Goal: Task Accomplishment & Management: Use online tool/utility

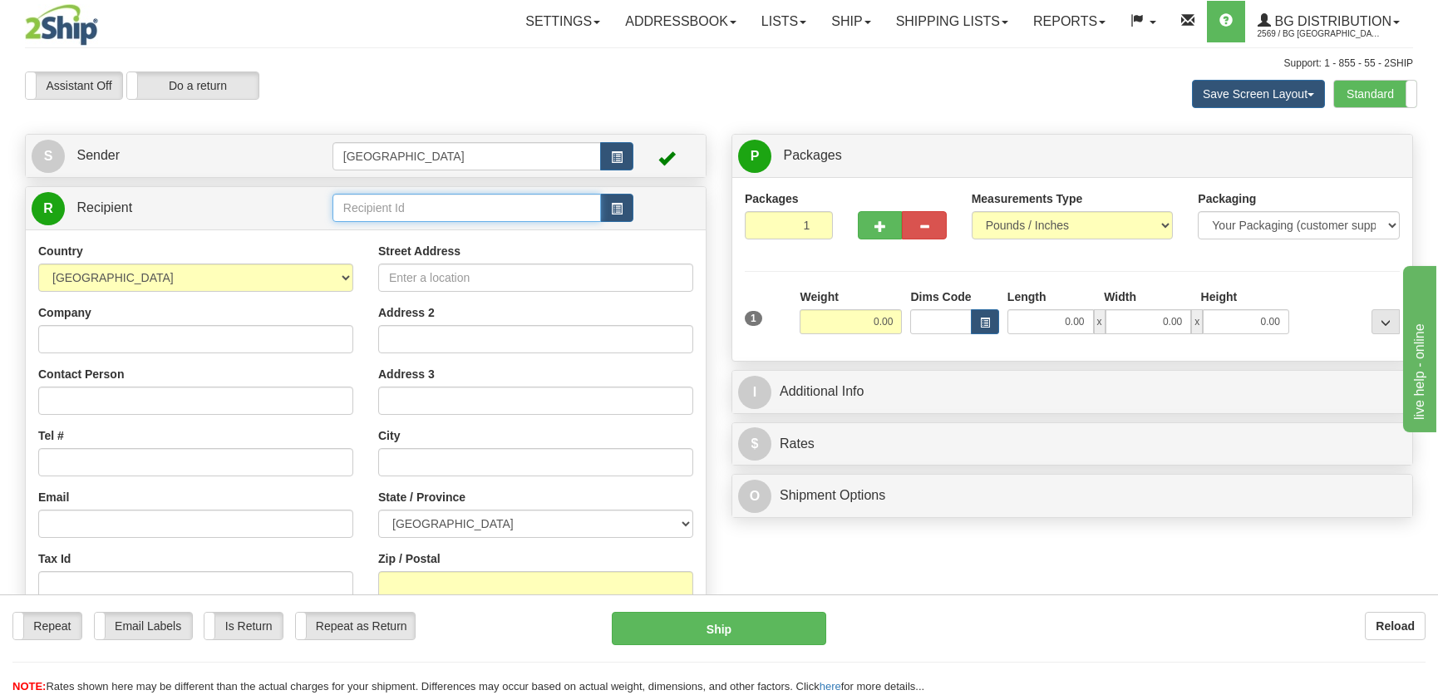
click at [407, 215] on input "text" at bounding box center [467, 208] width 269 height 28
click at [425, 234] on div "4078" at bounding box center [463, 234] width 250 height 17
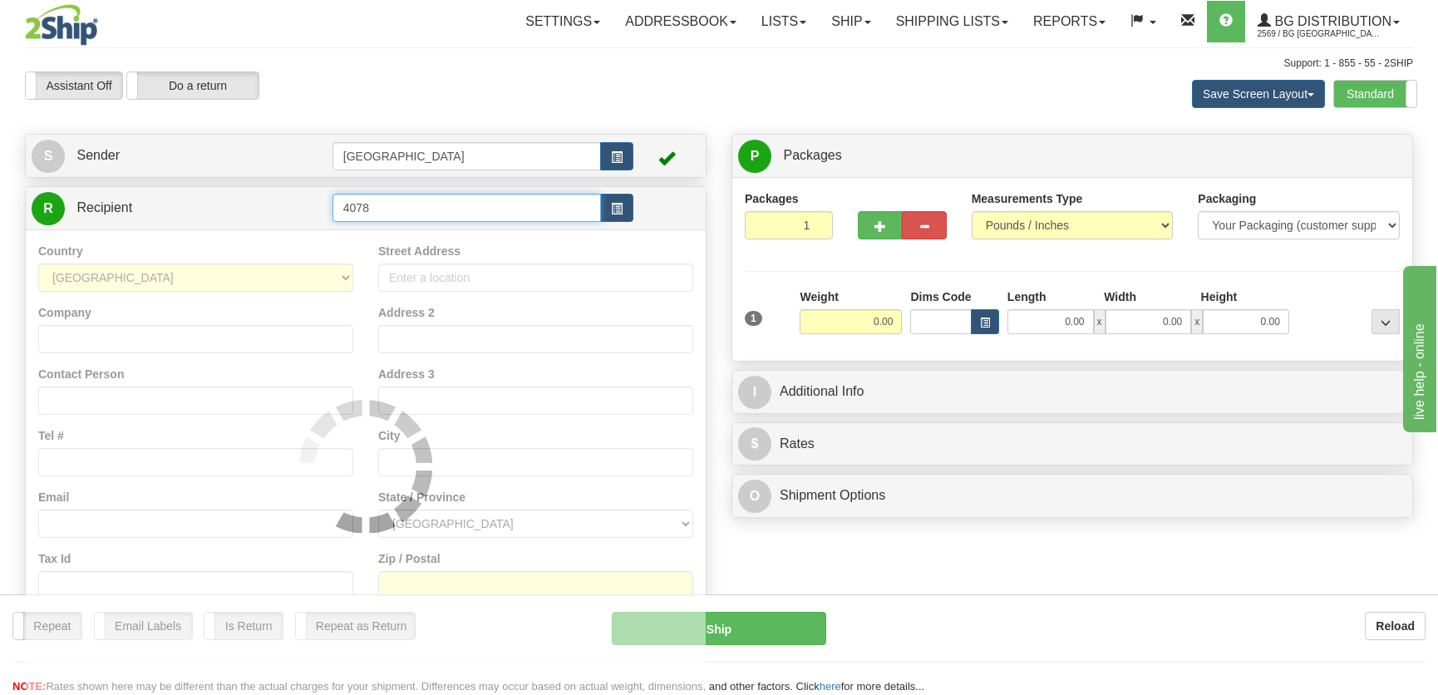
type input "4078"
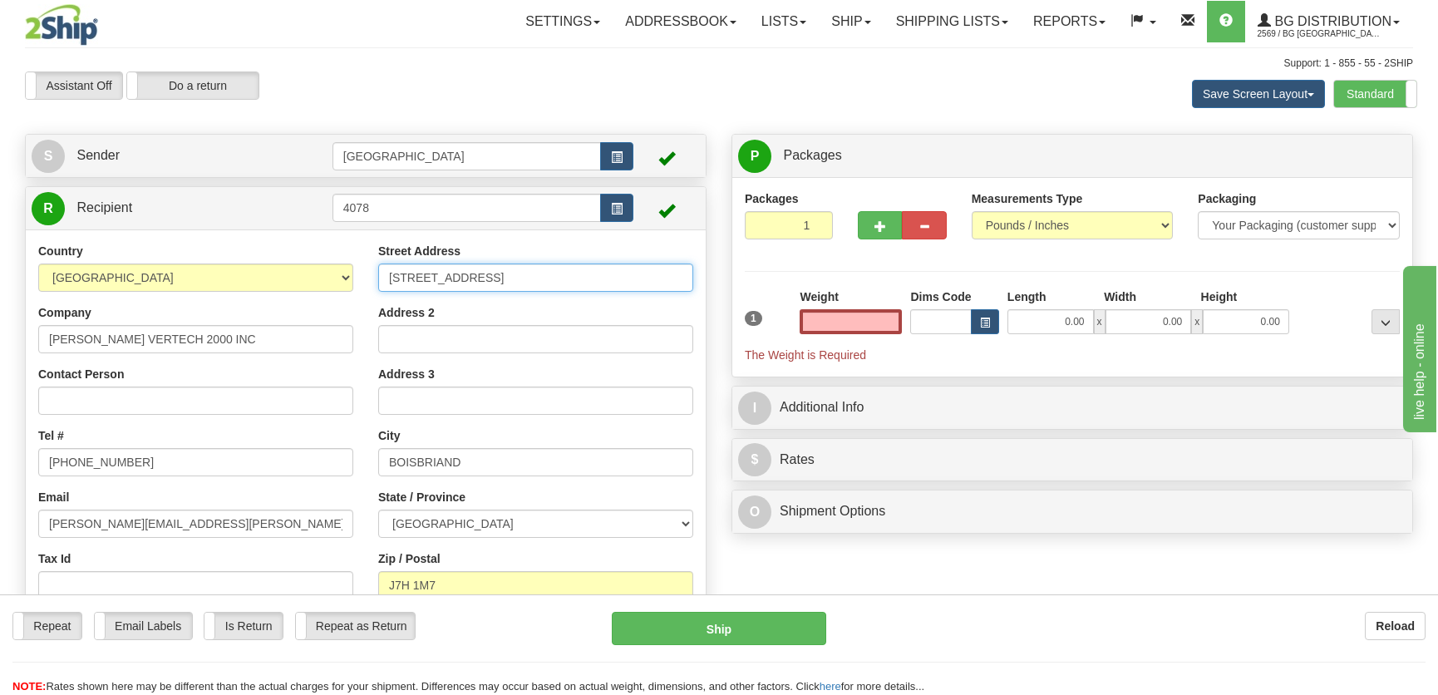
type input "0.00"
click at [529, 274] on input "[STREET_ADDRESS]" at bounding box center [535, 278] width 315 height 28
click at [531, 258] on div "Street Address [STREET_ADDRESS]" at bounding box center [535, 267] width 315 height 49
click at [1057, 320] on input "0.00" at bounding box center [1051, 321] width 86 height 25
type input "13.00"
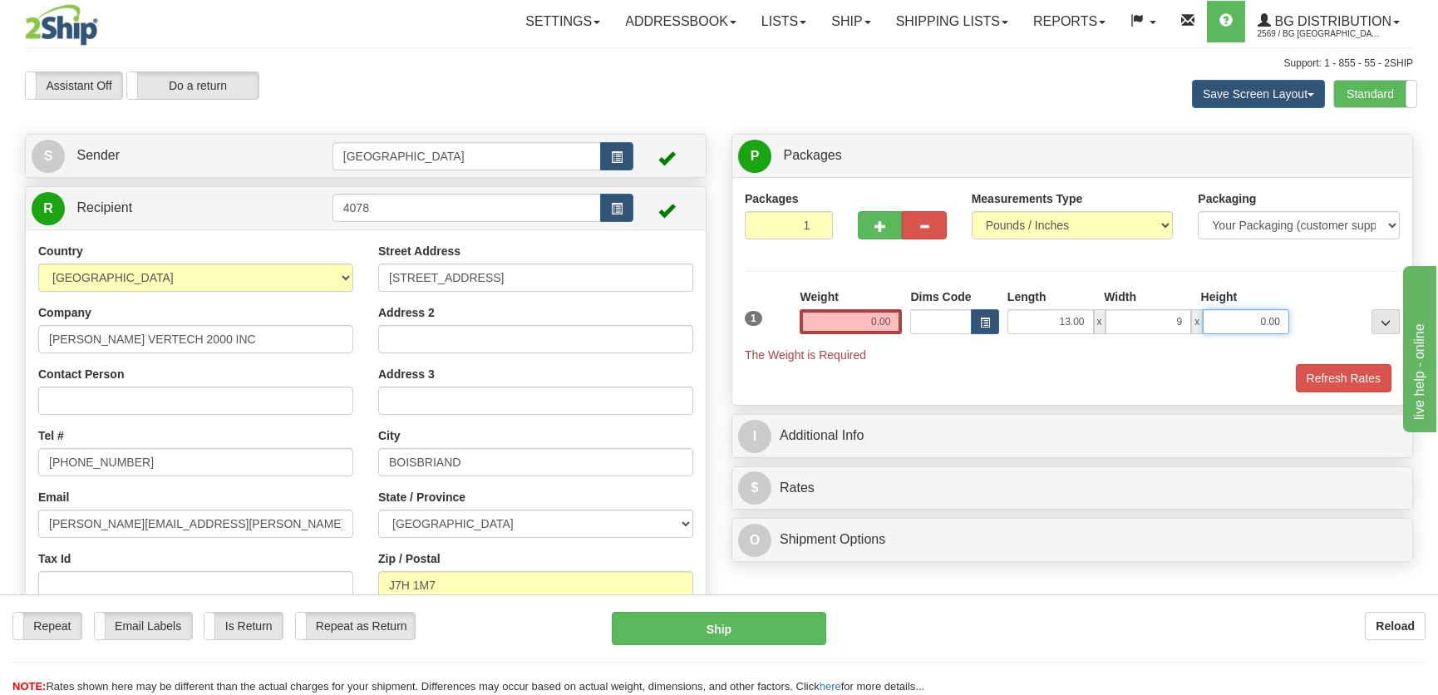
type input "9.00"
click at [874, 320] on input "0.00" at bounding box center [851, 321] width 102 height 25
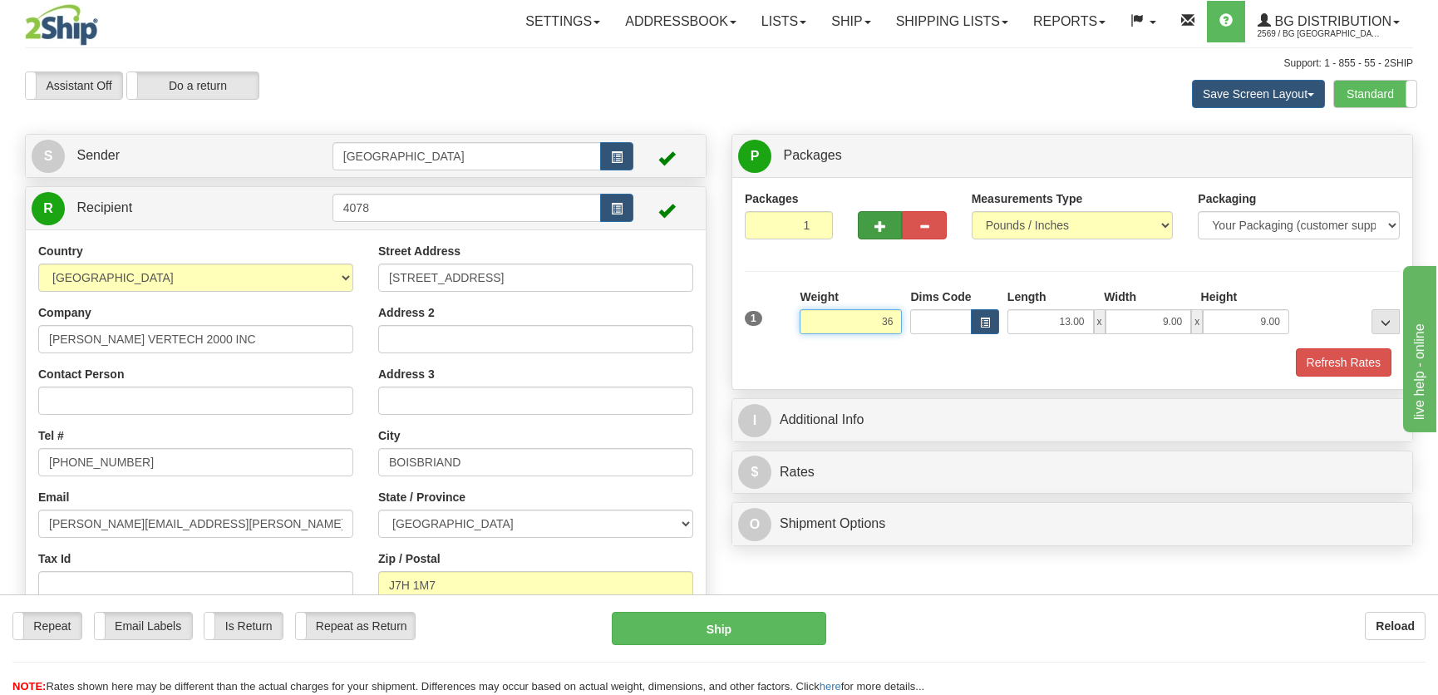
type input "36"
click at [895, 215] on button "button" at bounding box center [880, 225] width 44 height 28
radio input "true"
type input "2"
type input "36.00"
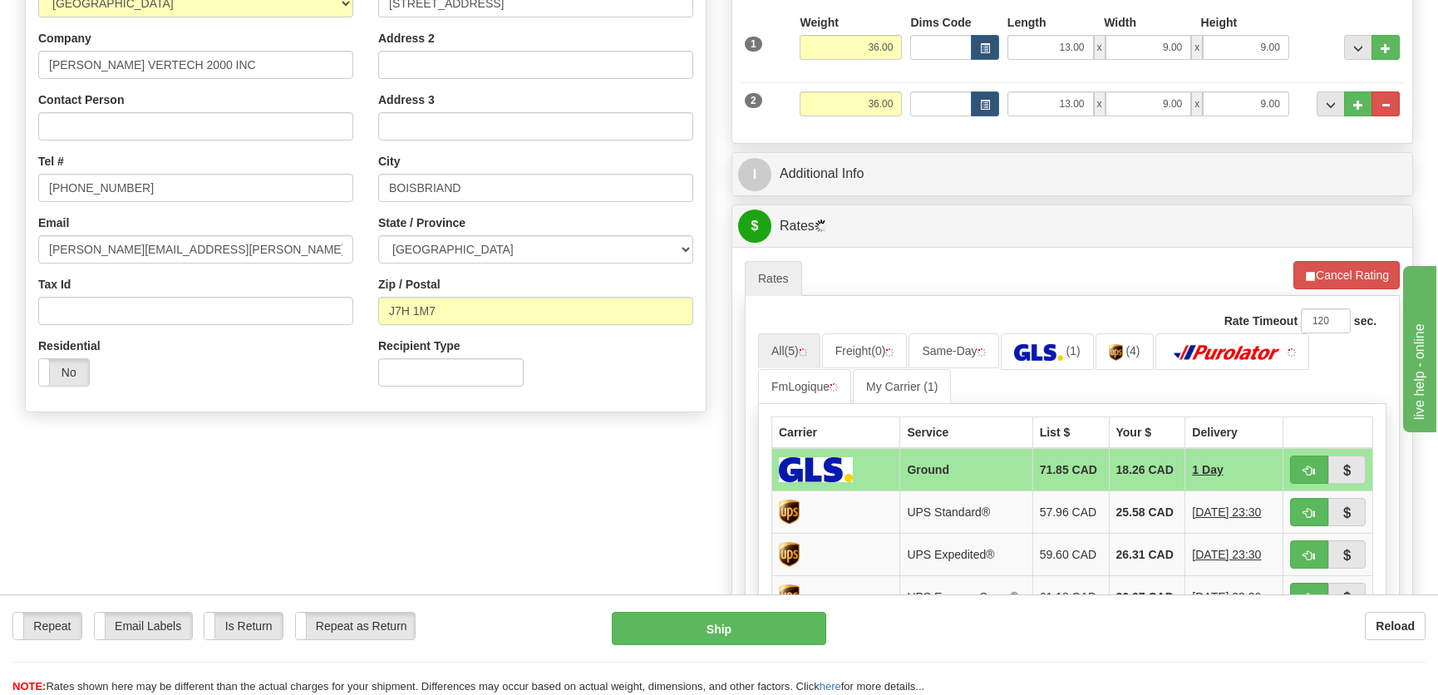
scroll to position [302, 0]
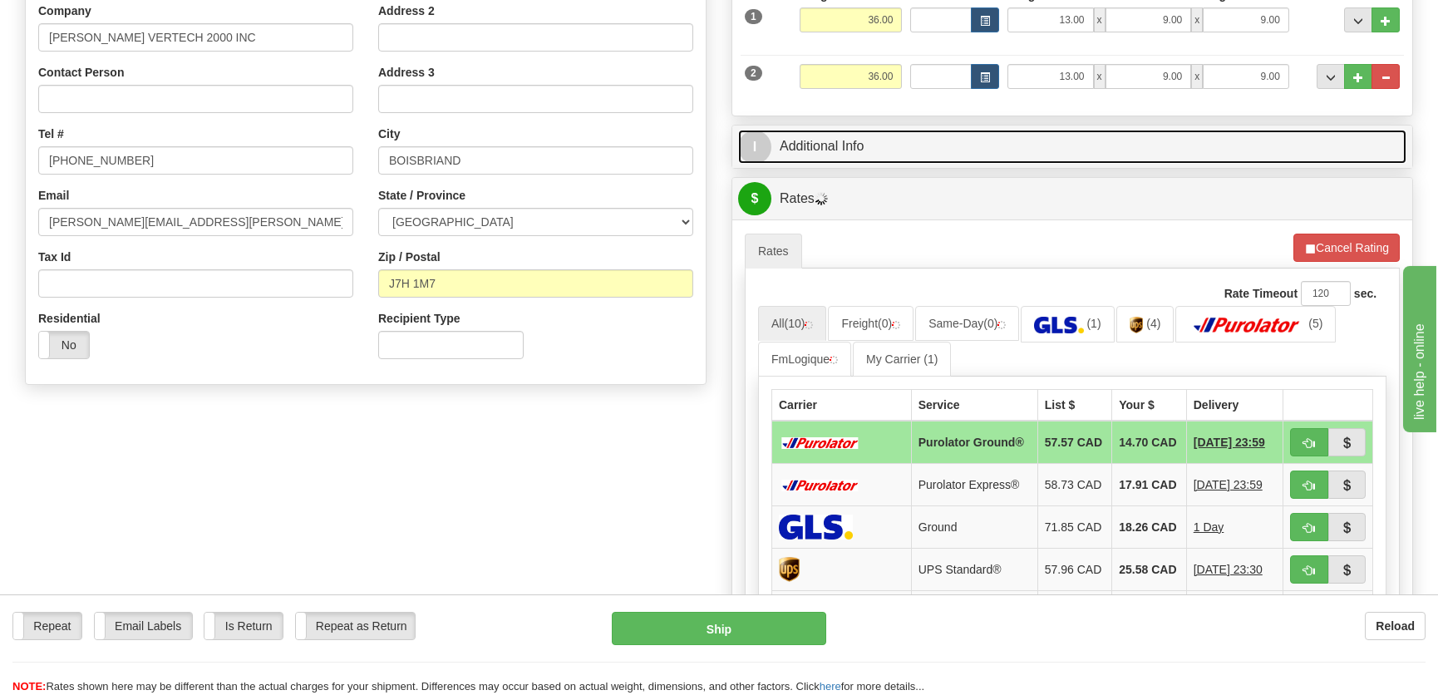
click at [941, 160] on link "I Additional Info" at bounding box center [1072, 147] width 668 height 34
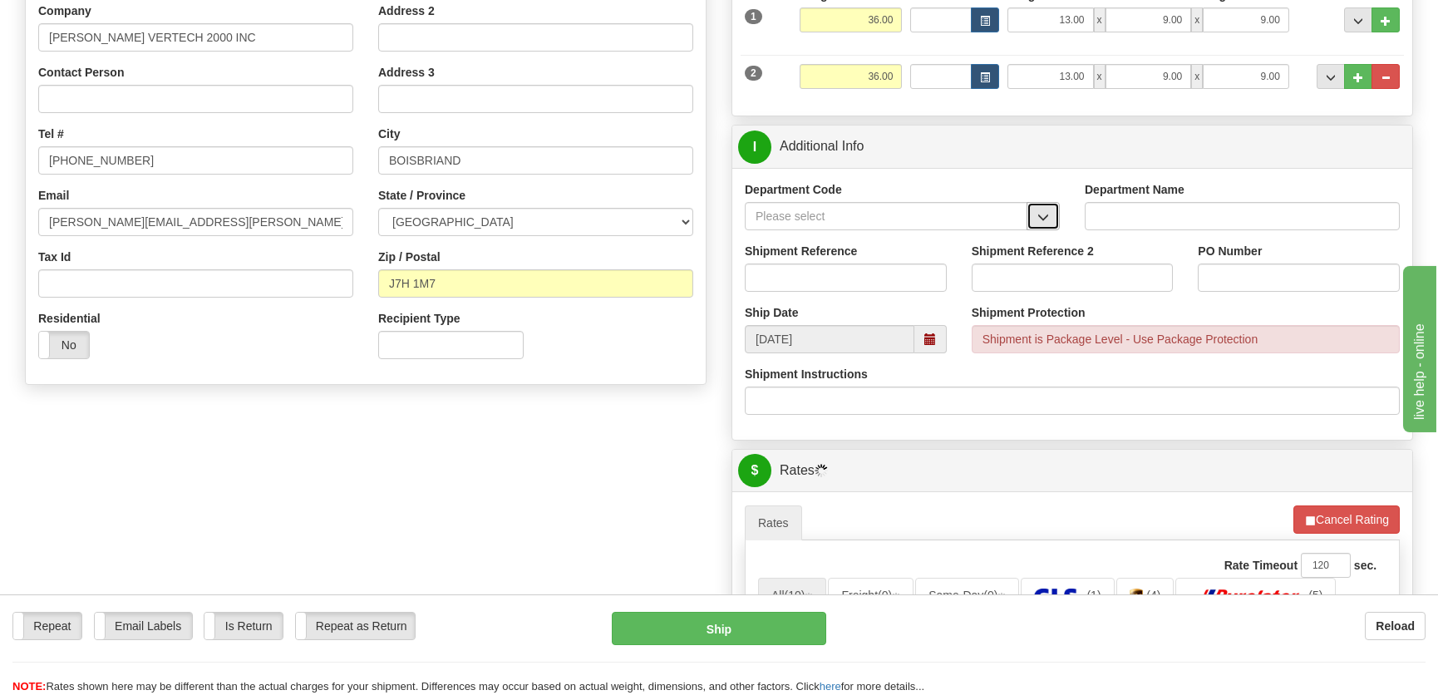
click at [1042, 220] on span "button" at bounding box center [1043, 217] width 12 height 11
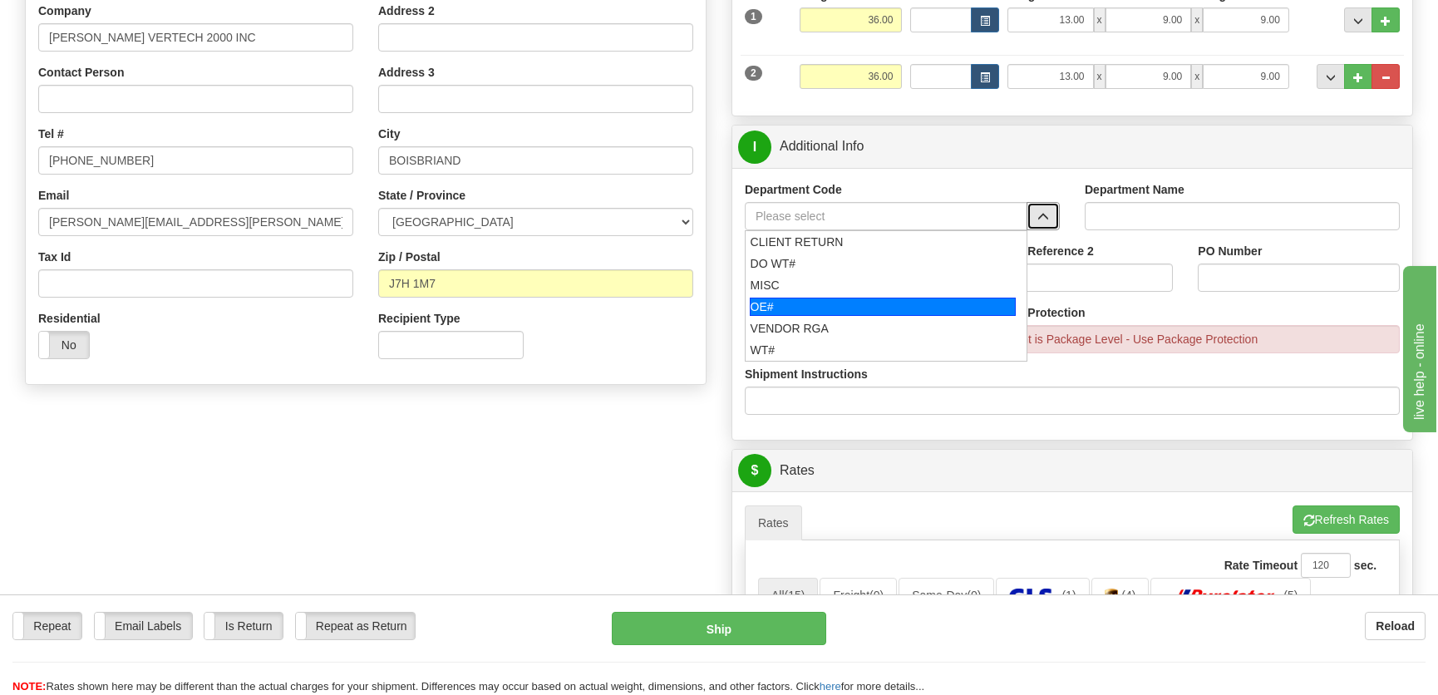
click at [820, 306] on div "OE#" at bounding box center [883, 307] width 267 height 18
type input "OE#"
type input "ORDERS"
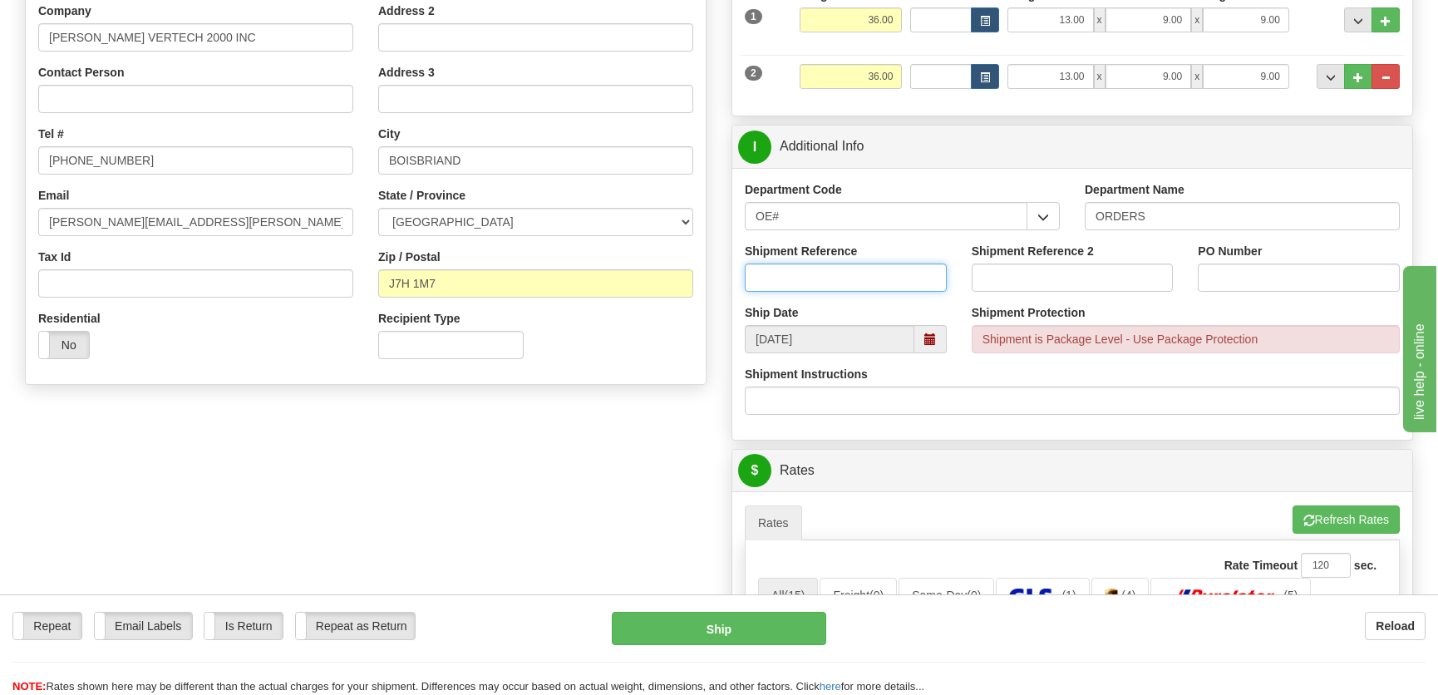
click at [806, 266] on input "Shipment Reference" at bounding box center [846, 278] width 202 height 28
type input "echange 50323733-00"
click at [1257, 292] on div "PO Number" at bounding box center [1298, 274] width 227 height 62
click at [1268, 269] on input "PO Number" at bounding box center [1299, 278] width 202 height 28
type input "."
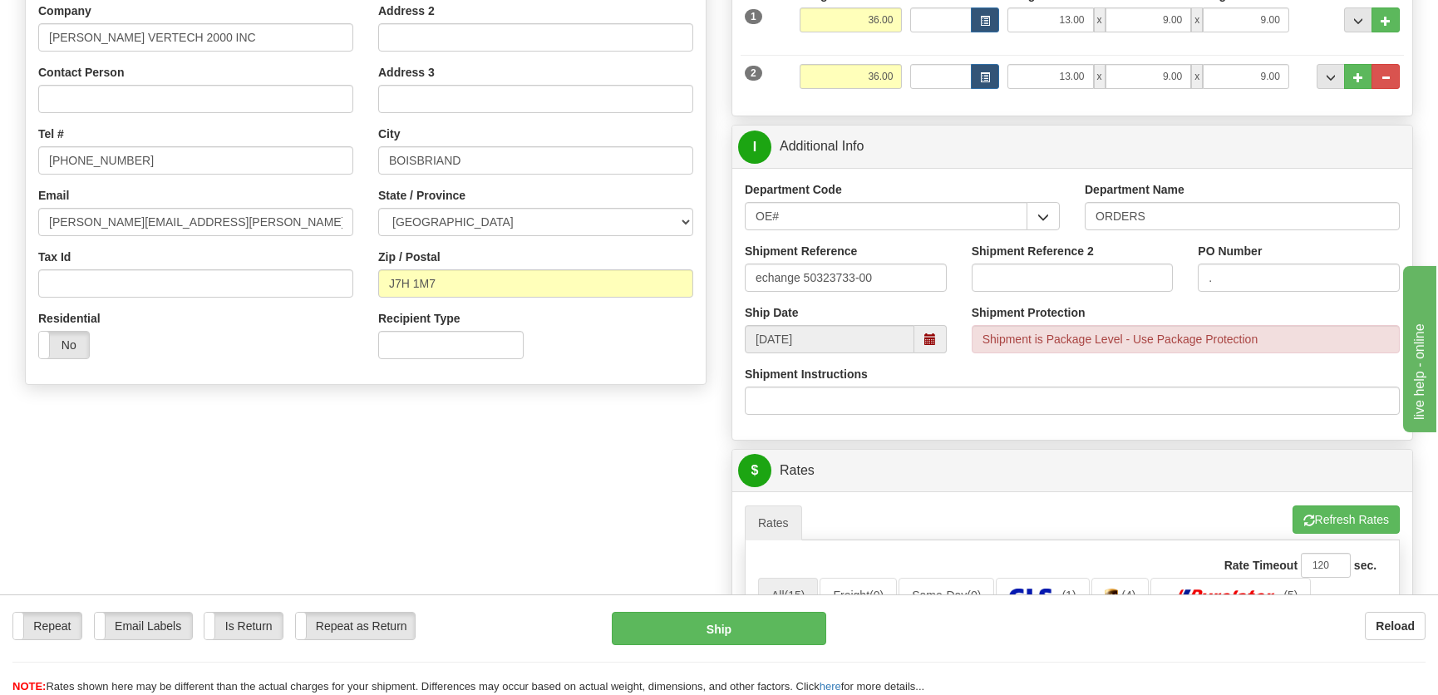
click at [355, 425] on div "Create a label for the return Create Pickup Without Label S" at bounding box center [718, 495] width 1413 height 1327
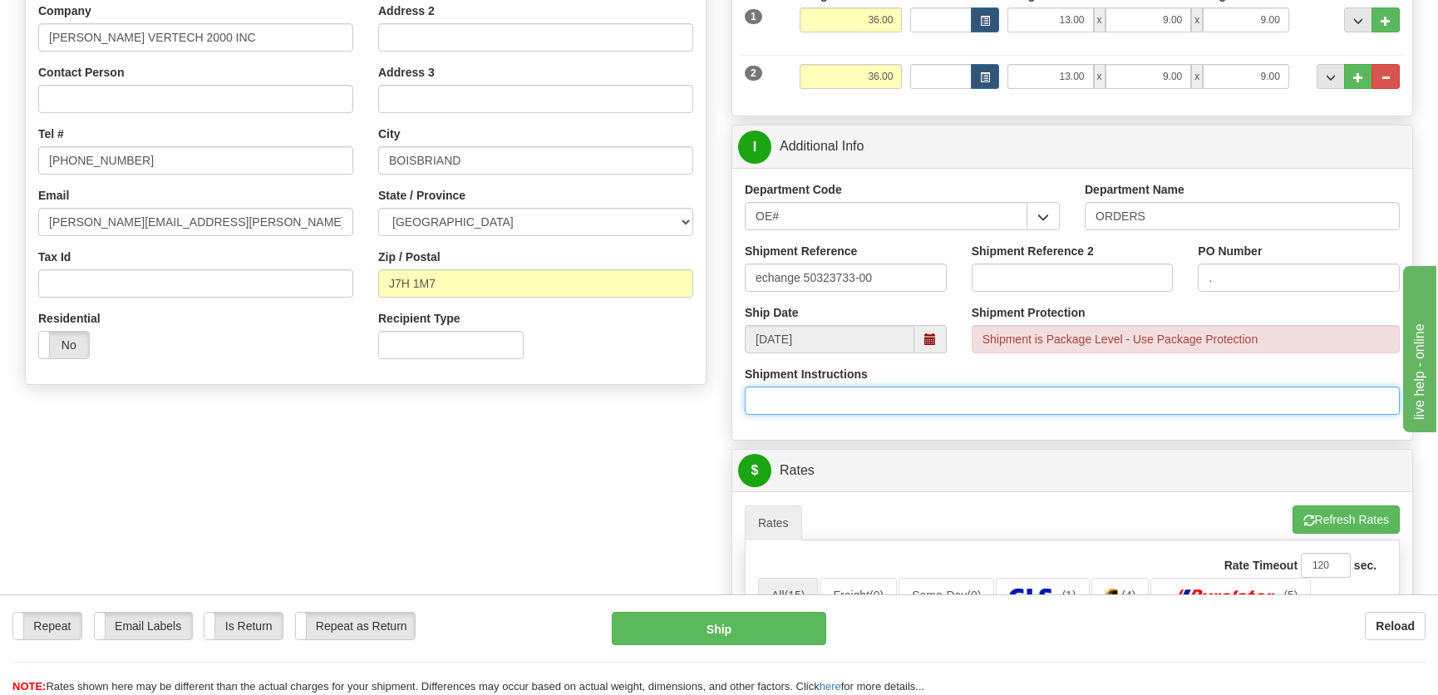
click at [919, 391] on input "Shipment Instructions" at bounding box center [1072, 401] width 655 height 28
drag, startPoint x: 977, startPoint y: 399, endPoint x: 712, endPoint y: 398, distance: 265.2
click at [712, 398] on div "Create a label for the return Create Pickup Without Label S" at bounding box center [718, 495] width 1413 height 1327
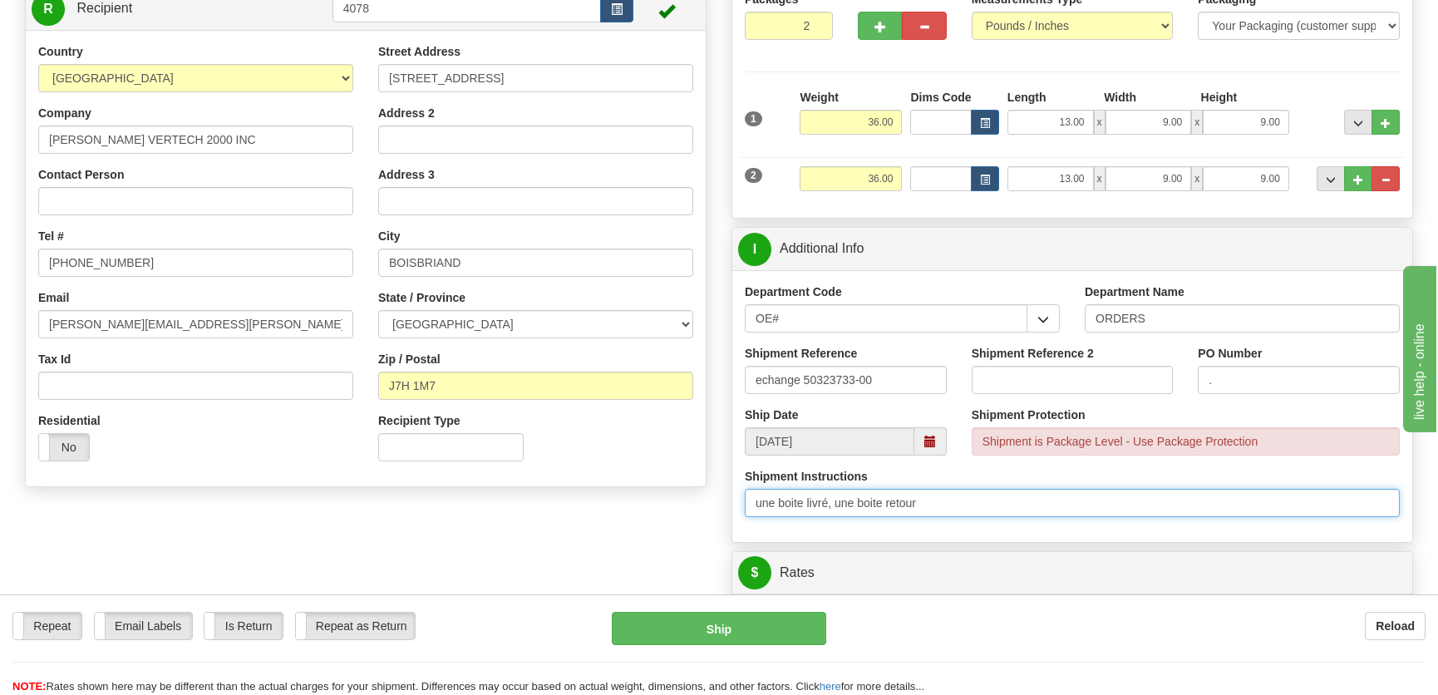
scroll to position [226, 0]
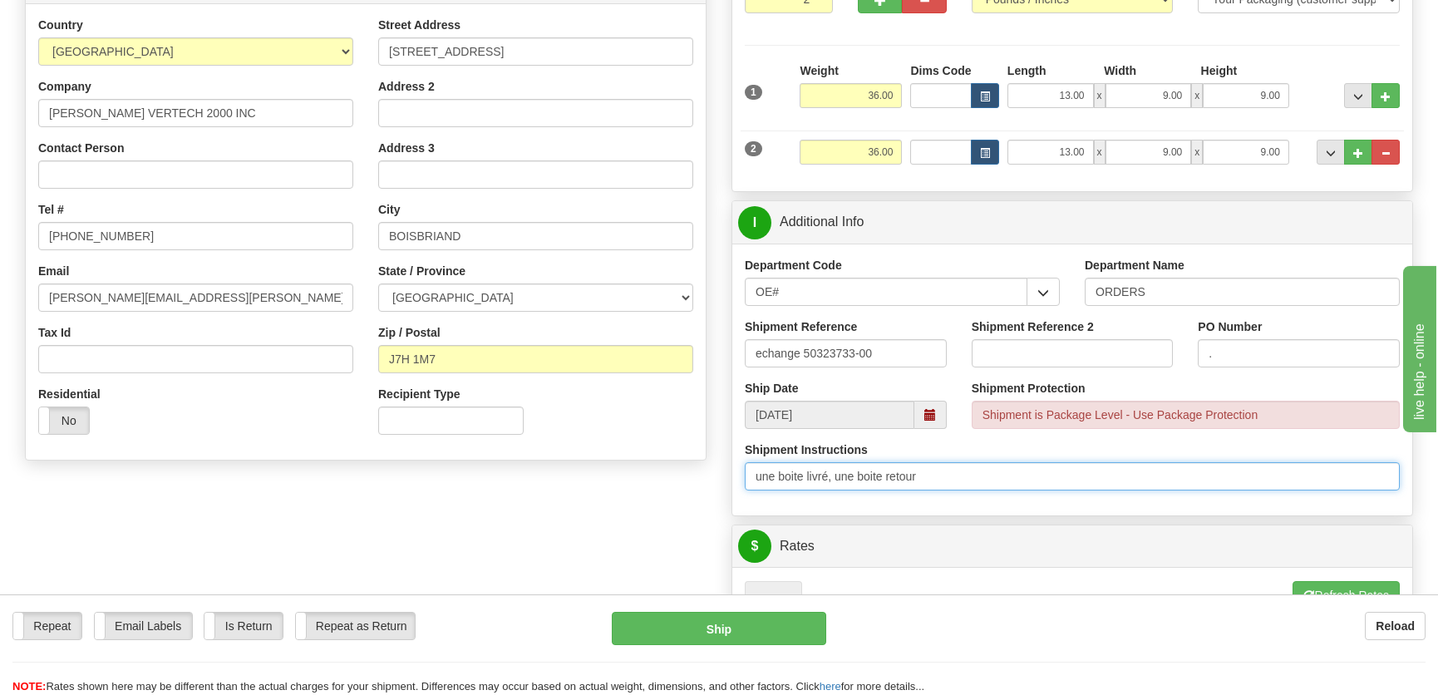
type input "une boite livré, une boite retour"
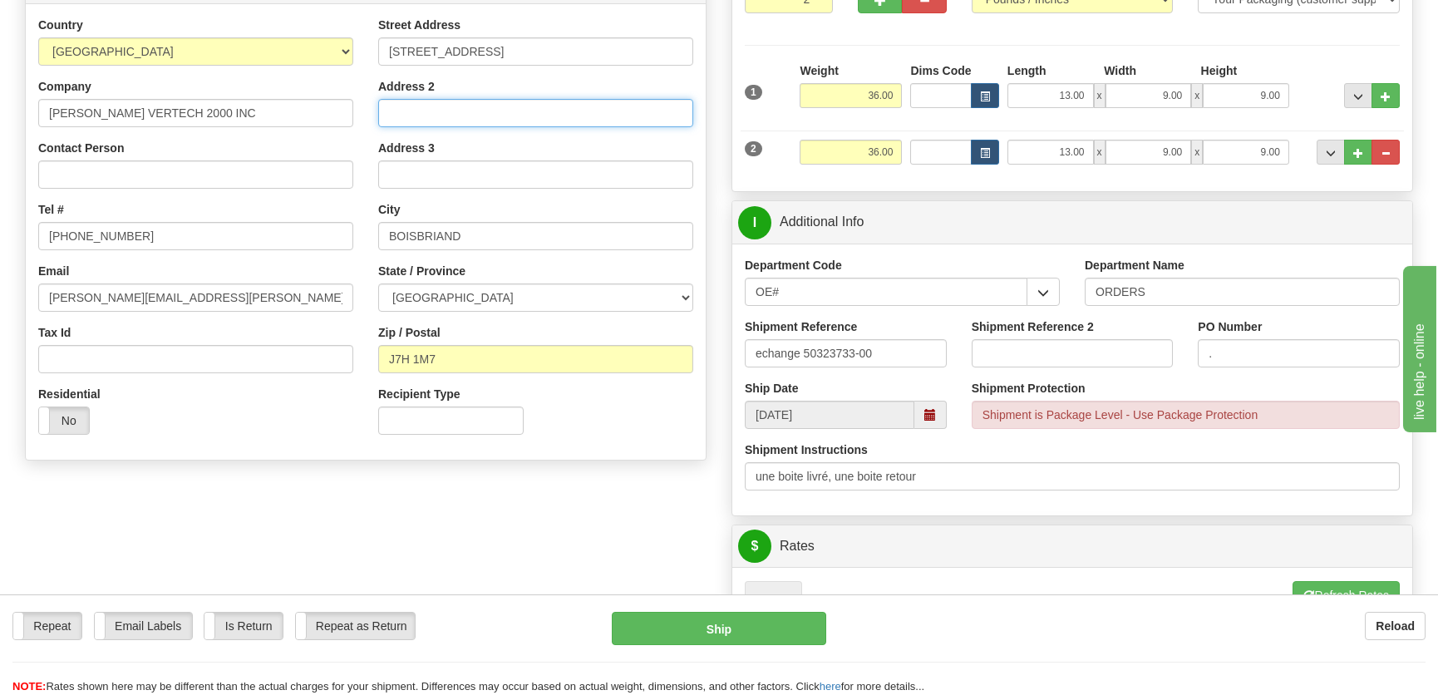
click at [421, 116] on input "Address 2" at bounding box center [535, 113] width 315 height 28
paste input "une boite livré, une boite retour"
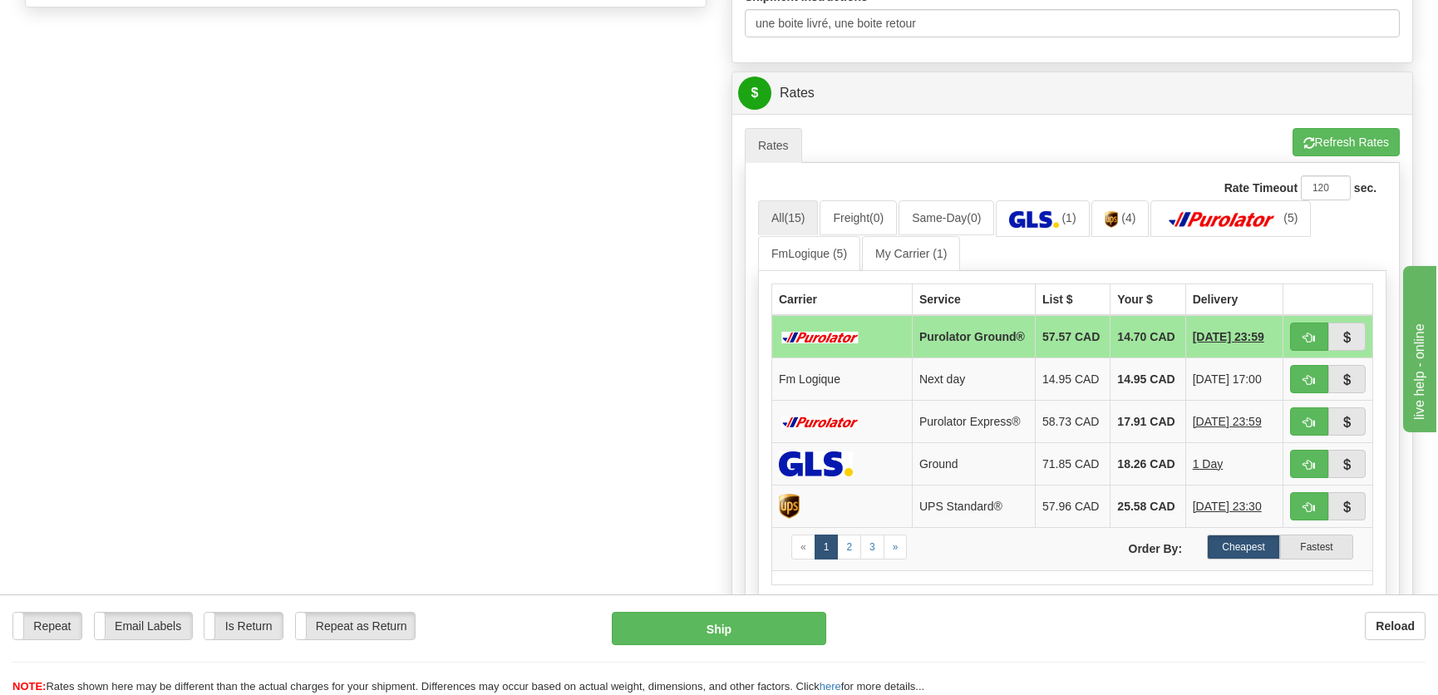
scroll to position [680, 0]
type input "une boite livré, une boite retour"
click at [1347, 138] on button "Refresh Rates" at bounding box center [1346, 141] width 107 height 28
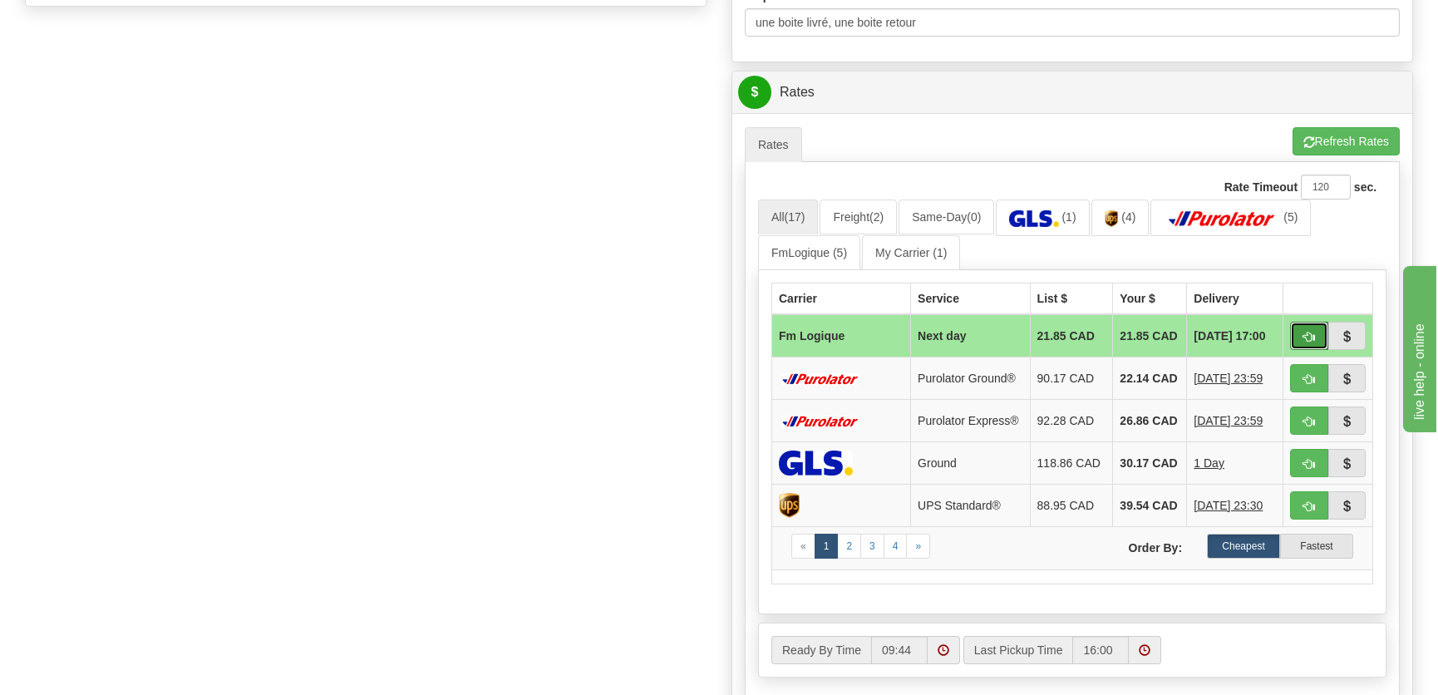
click at [1304, 338] on span "button" at bounding box center [1310, 337] width 12 height 11
type input "jour"
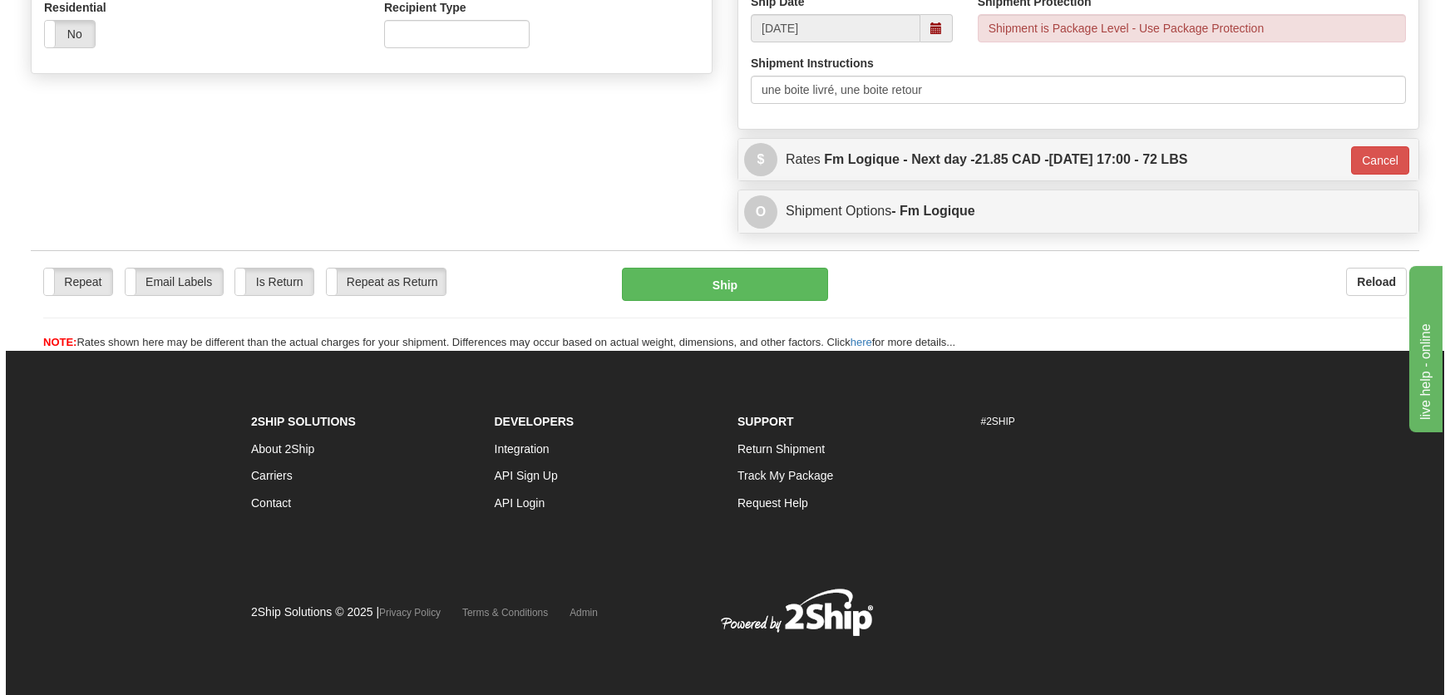
scroll to position [613, 0]
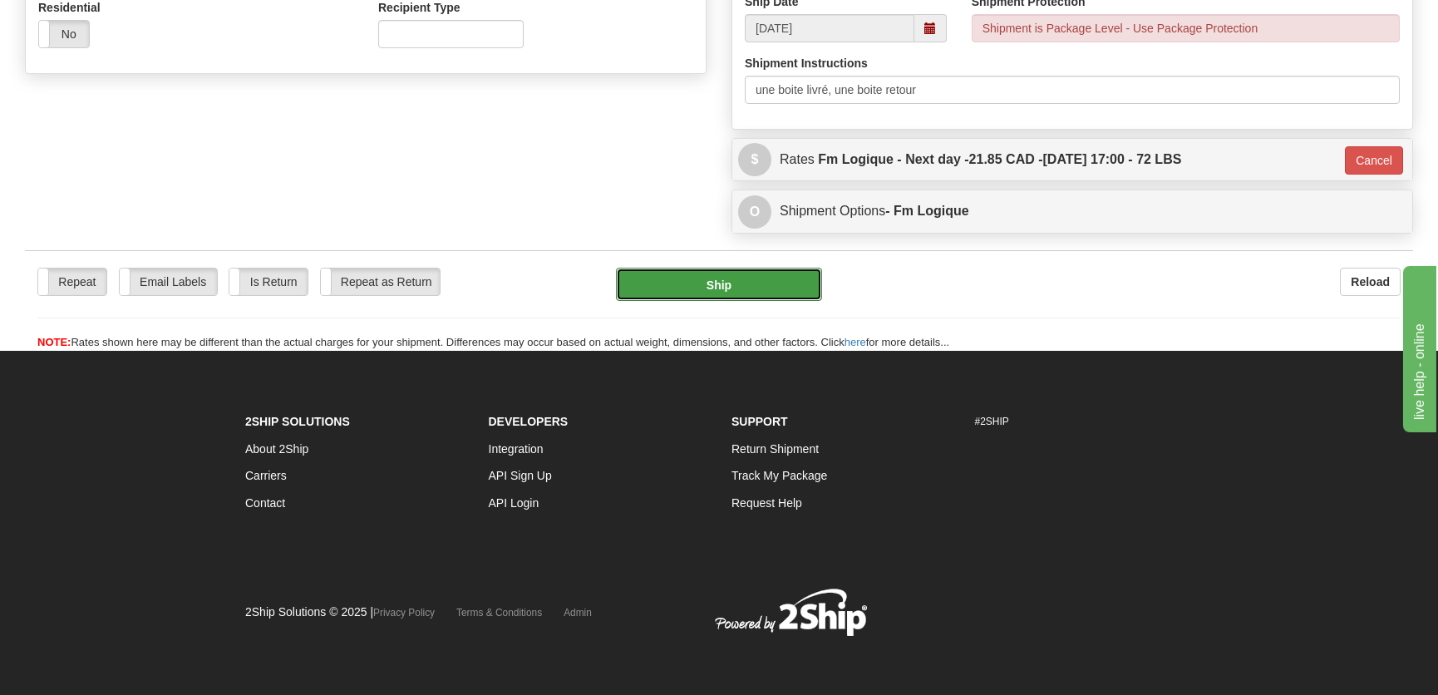
click at [693, 278] on button "Ship" at bounding box center [719, 284] width 206 height 33
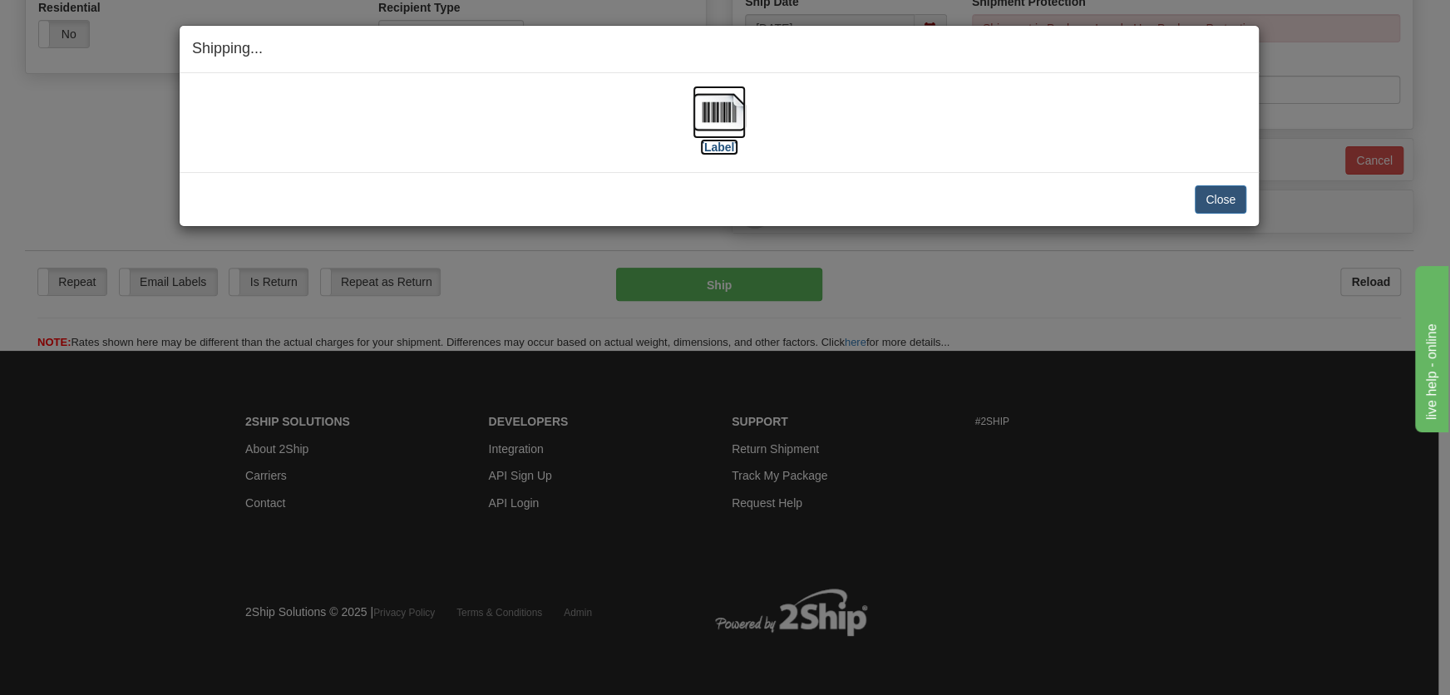
click at [731, 110] on img at bounding box center [718, 112] width 53 height 53
click at [1230, 207] on button "Close" at bounding box center [1221, 199] width 52 height 28
